Goal: Information Seeking & Learning: Learn about a topic

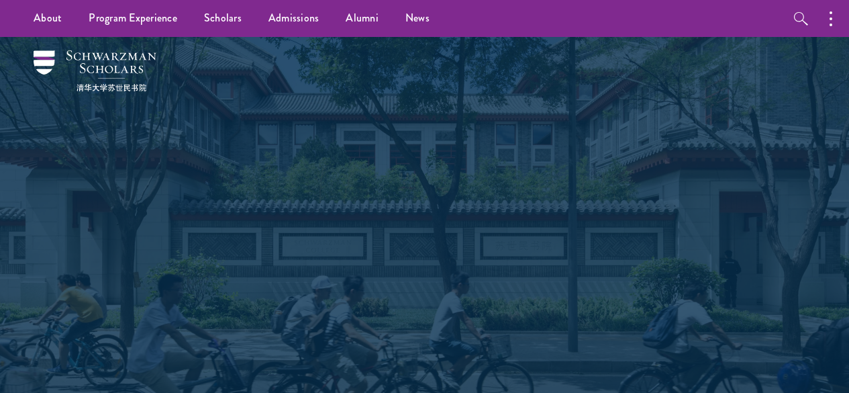
click at [224, 16] on link "Scholars" at bounding box center [223, 18] width 64 height 37
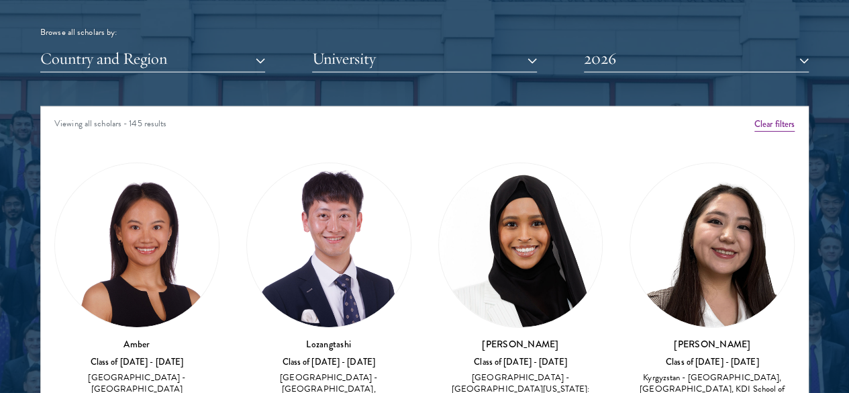
scroll to position [1650, 0]
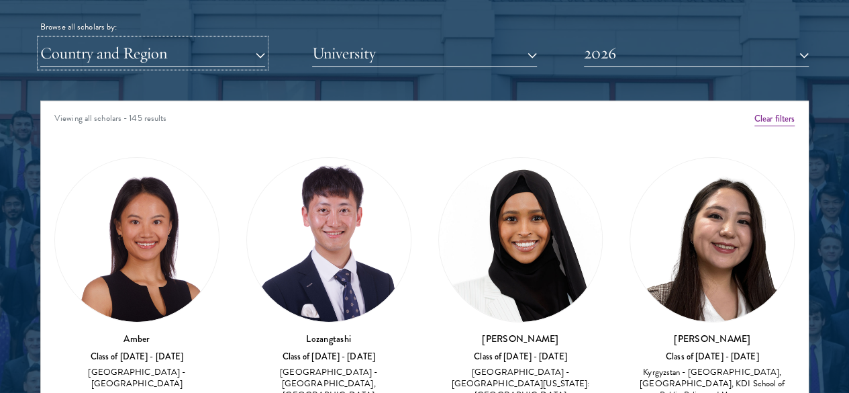
click at [222, 40] on button "Country and Region" at bounding box center [152, 54] width 225 height 28
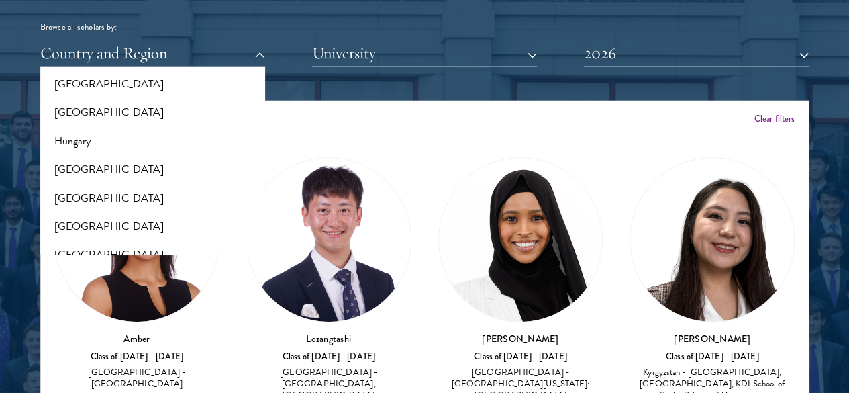
scroll to position [967, 0]
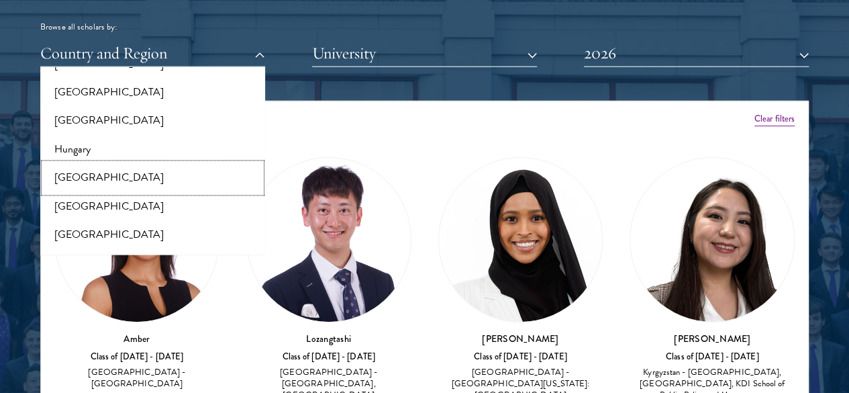
click at [140, 164] on button "[GEOGRAPHIC_DATA]" at bounding box center [152, 178] width 217 height 28
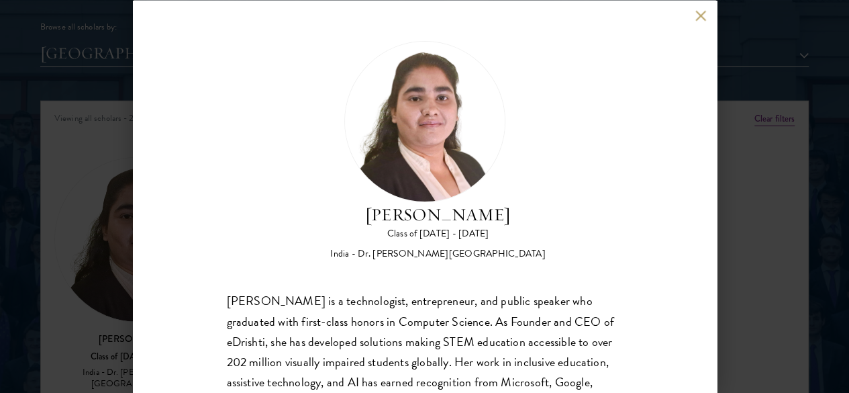
click at [262, 291] on div "[PERSON_NAME] is a technologist, entrepreneur, and public speaker who graduated…" at bounding box center [425, 381] width 396 height 181
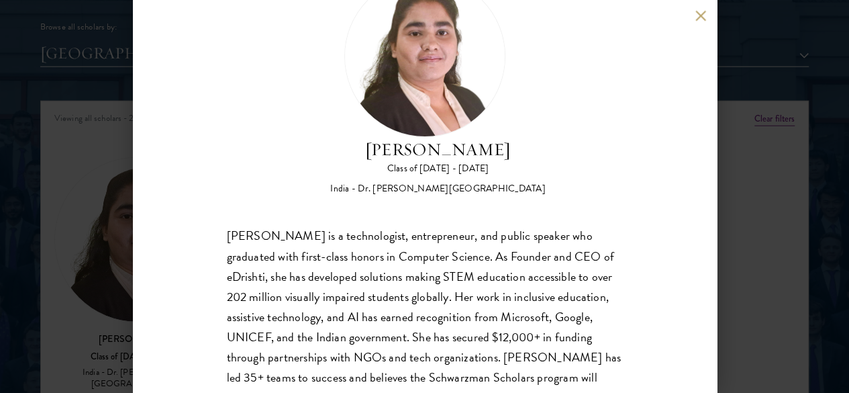
scroll to position [79, 0]
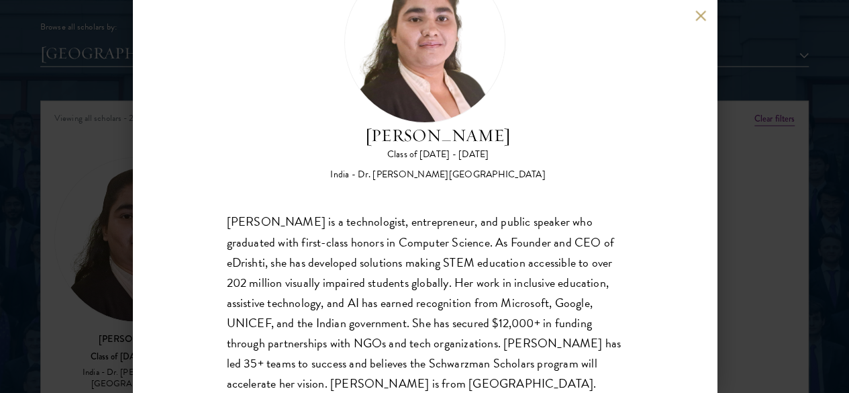
click at [410, 225] on div "[PERSON_NAME] is a technologist, entrepreneur, and public speaker who graduated…" at bounding box center [425, 302] width 396 height 181
click at [499, 212] on div "[PERSON_NAME] is a technologist, entrepreneur, and public speaker who graduated…" at bounding box center [425, 302] width 396 height 181
drag, startPoint x: 499, startPoint y: 189, endPoint x: 532, endPoint y: 194, distance: 33.3
click at [532, 212] on div "[PERSON_NAME] is a technologist, entrepreneur, and public speaker who graduated…" at bounding box center [425, 302] width 396 height 181
click at [274, 212] on div "[PERSON_NAME] is a technologist, entrepreneur, and public speaker who graduated…" at bounding box center [425, 302] width 396 height 181
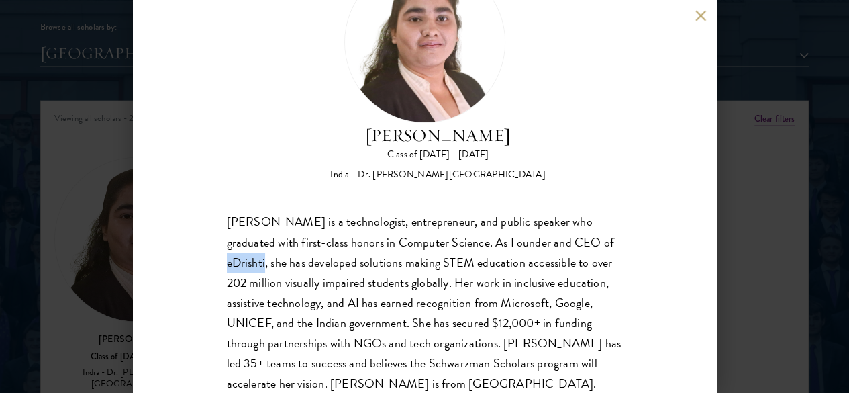
click at [274, 212] on div "[PERSON_NAME] is a technologist, entrepreneur, and public speaker who graduated…" at bounding box center [425, 302] width 396 height 181
click at [451, 212] on div "[PERSON_NAME] is a technologist, entrepreneur, and public speaker who graduated…" at bounding box center [425, 302] width 396 height 181
click at [334, 236] on div "[PERSON_NAME] is a technologist, entrepreneur, and public speaker who graduated…" at bounding box center [425, 302] width 396 height 181
click at [310, 234] on div "[PERSON_NAME] is a technologist, entrepreneur, and public speaker who graduated…" at bounding box center [425, 302] width 396 height 181
drag, startPoint x: 320, startPoint y: 232, endPoint x: 431, endPoint y: 229, distance: 111.5
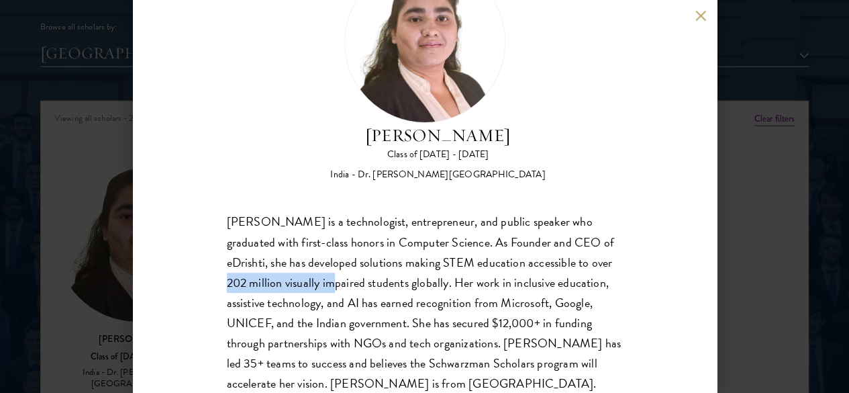
click at [431, 229] on div "[PERSON_NAME] is a technologist, entrepreneur, and public speaker who graduated…" at bounding box center [425, 302] width 396 height 181
click at [449, 234] on div "[PERSON_NAME] is a technologist, entrepreneur, and public speaker who graduated…" at bounding box center [425, 302] width 396 height 181
click at [242, 259] on div "[PERSON_NAME] is a technologist, entrepreneur, and public speaker who graduated…" at bounding box center [425, 302] width 396 height 181
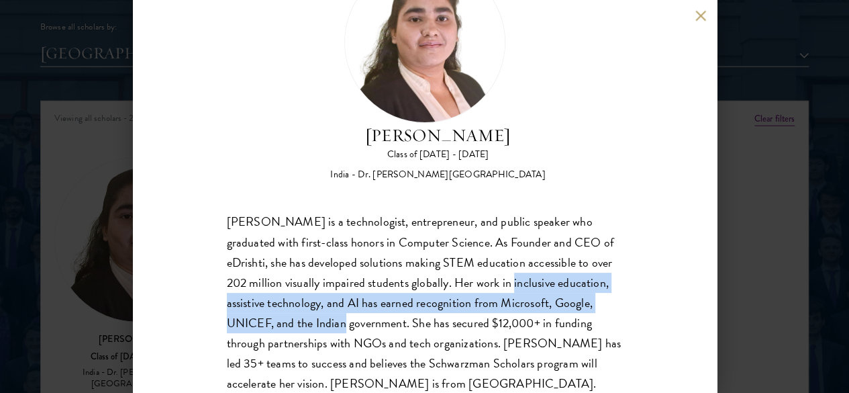
drag, startPoint x: 242, startPoint y: 259, endPoint x: 470, endPoint y: 276, distance: 228.2
click at [470, 276] on div "[PERSON_NAME] is a technologist, entrepreneur, and public speaker who graduated…" at bounding box center [425, 302] width 396 height 181
click at [393, 275] on div "[PERSON_NAME] is a technologist, entrepreneur, and public speaker who graduated…" at bounding box center [425, 302] width 396 height 181
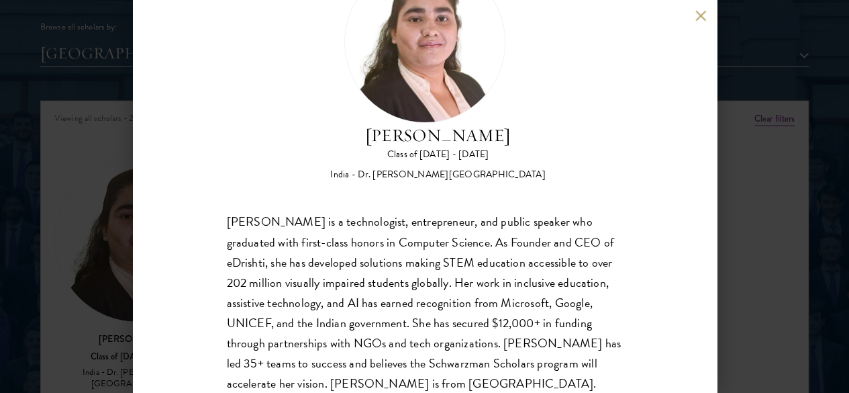
click at [450, 331] on div "[PERSON_NAME] is a technologist, entrepreneur, and public speaker who graduated…" at bounding box center [425, 302] width 396 height 181
drag, startPoint x: 270, startPoint y: 212, endPoint x: 314, endPoint y: 213, distance: 43.7
click at [314, 213] on div "[PERSON_NAME] is a technologist, entrepreneur, and public speaker who graduated…" at bounding box center [425, 302] width 396 height 181
copy div "eDrishti,"
click at [823, 128] on div "[PERSON_NAME] Class of [DATE] - [DATE] [GEOGRAPHIC_DATA] - Dr. [PERSON_NAME][GE…" at bounding box center [424, 196] width 849 height 393
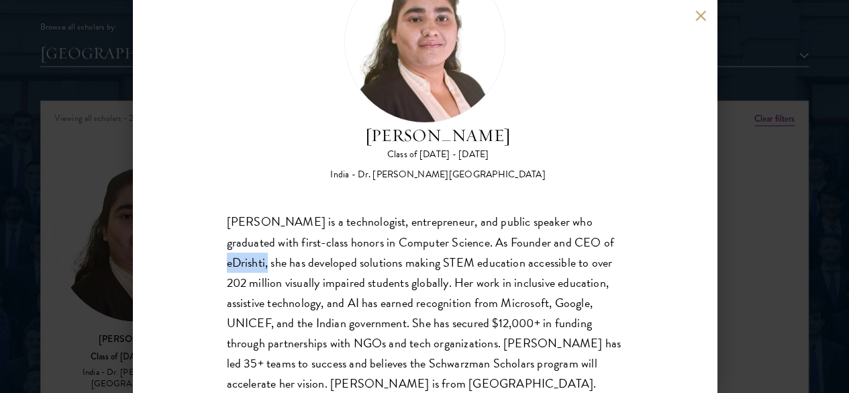
drag, startPoint x: 823, startPoint y: 128, endPoint x: 575, endPoint y: 1, distance: 277.5
click at [823, 128] on div "[PERSON_NAME] Class of [DATE] - [DATE] [GEOGRAPHIC_DATA] - Dr. [PERSON_NAME][GE…" at bounding box center [424, 196] width 849 height 393
click at [701, 40] on button "2026" at bounding box center [696, 54] width 225 height 28
click at [702, 40] on button "2026" at bounding box center [696, 54] width 225 height 28
